Goal: Check status: Check status

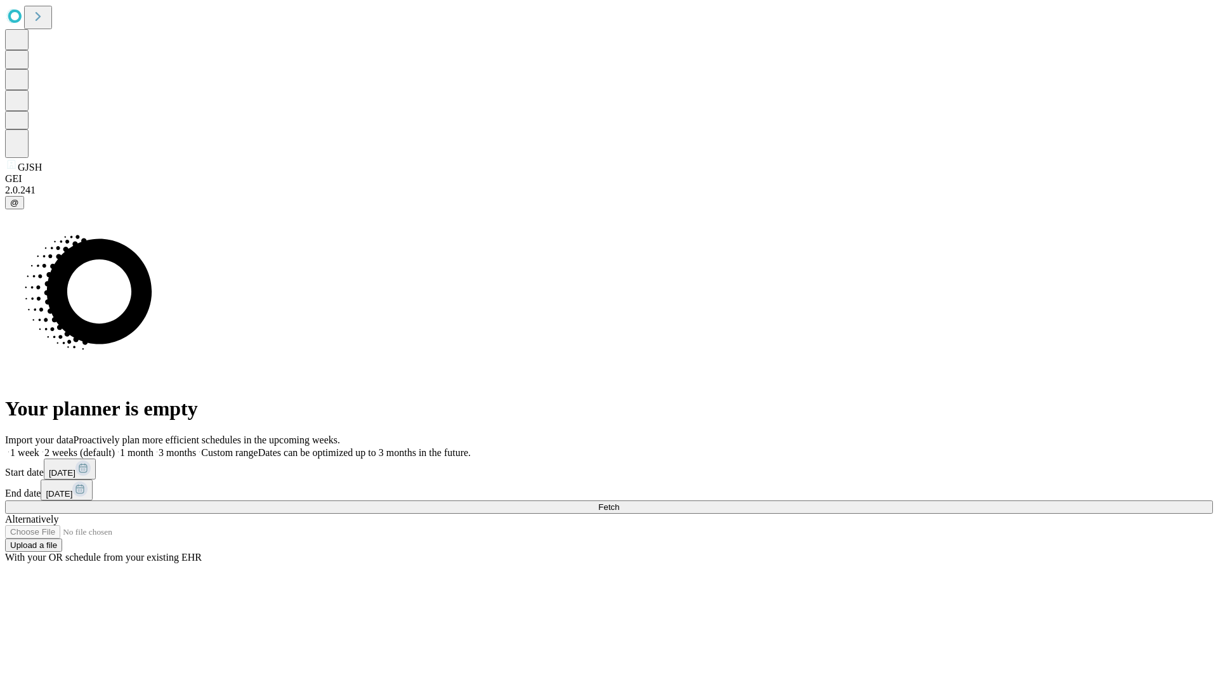
click at [619, 502] on span "Fetch" at bounding box center [608, 507] width 21 height 10
